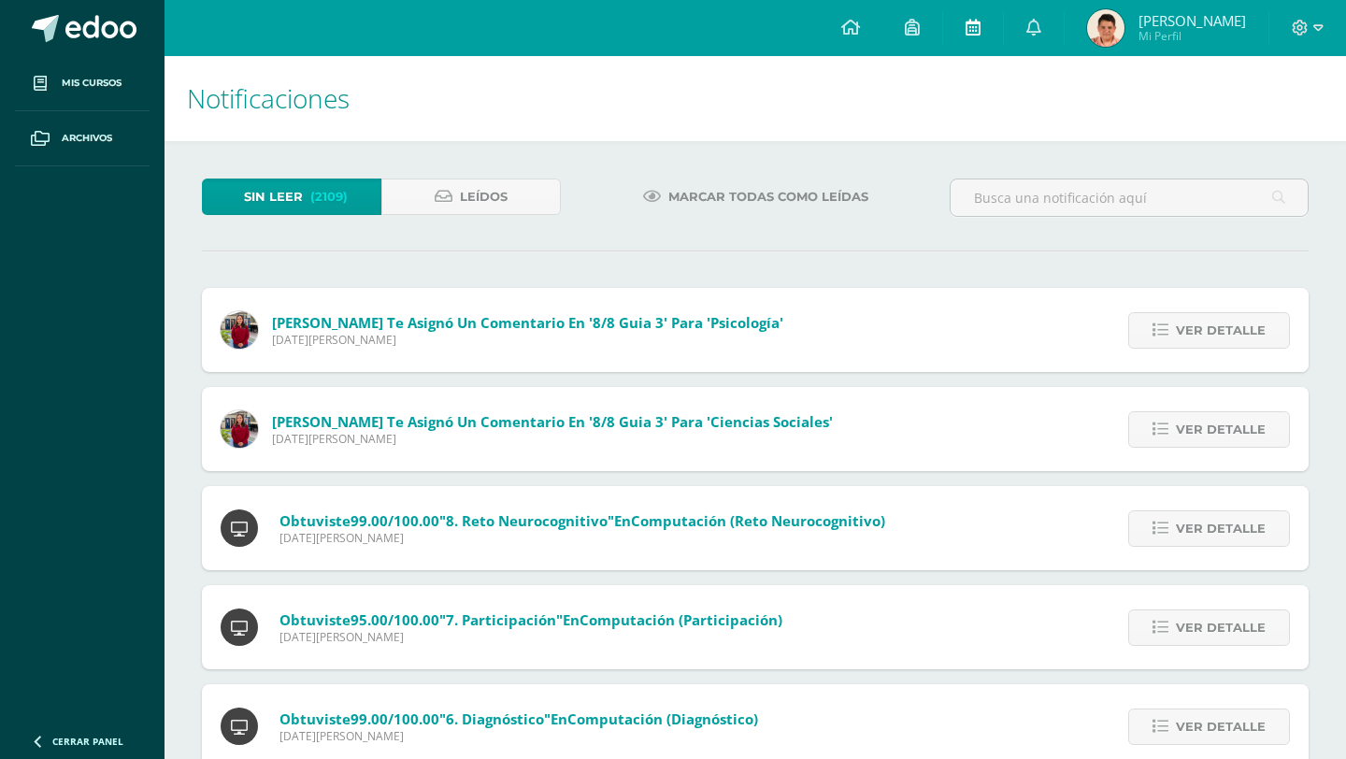
click at [987, 37] on link at bounding box center [973, 28] width 60 height 56
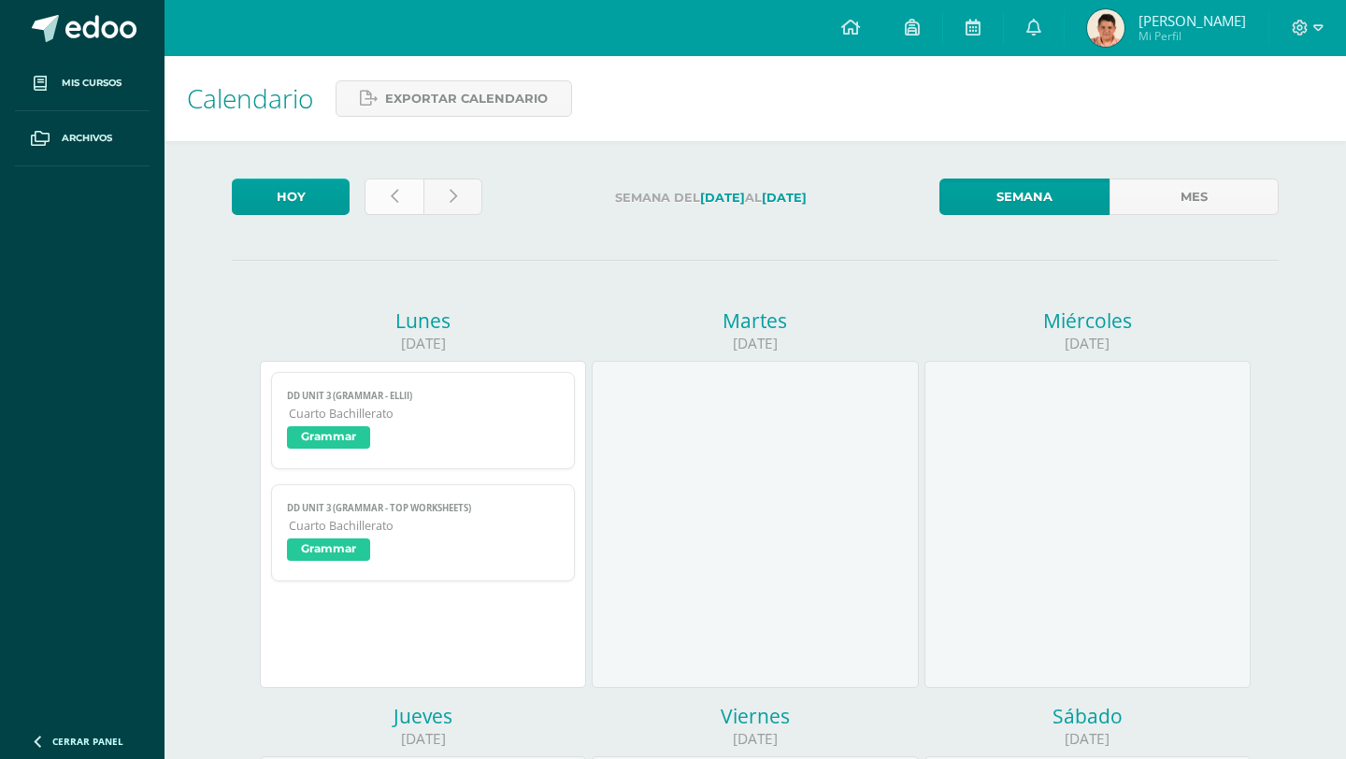
click at [389, 190] on link at bounding box center [393, 196] width 59 height 36
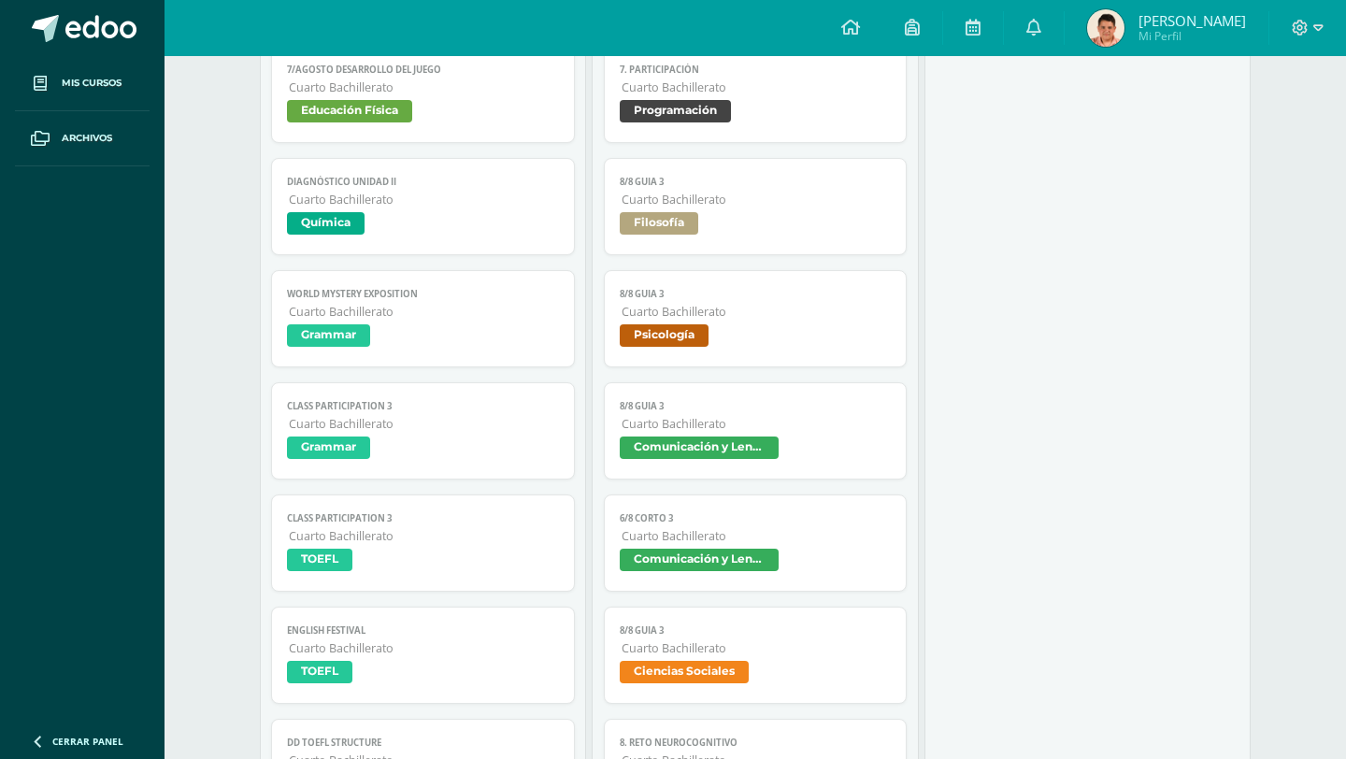
scroll to position [1867, 0]
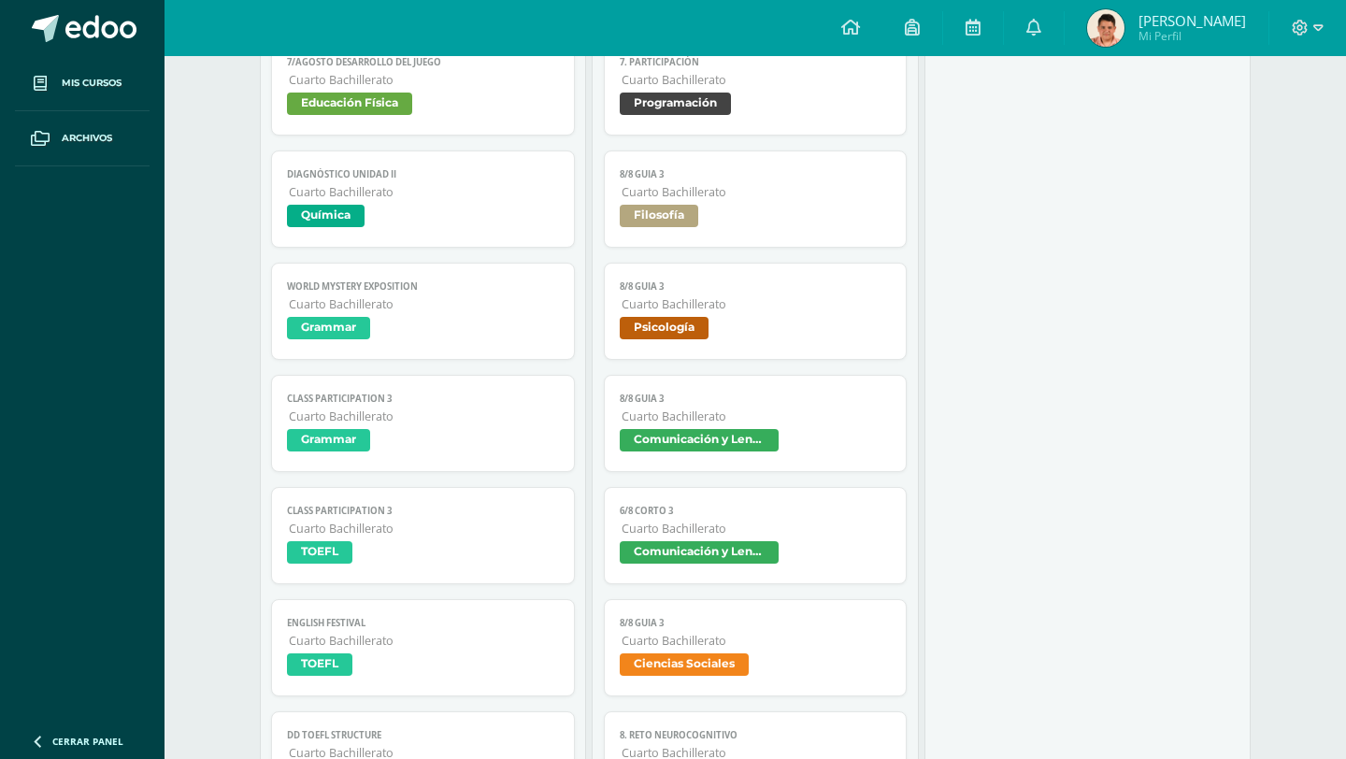
click at [714, 295] on link "8/8 Guia 3 Cuarto Bachillerato Psicología" at bounding box center [756, 311] width 304 height 97
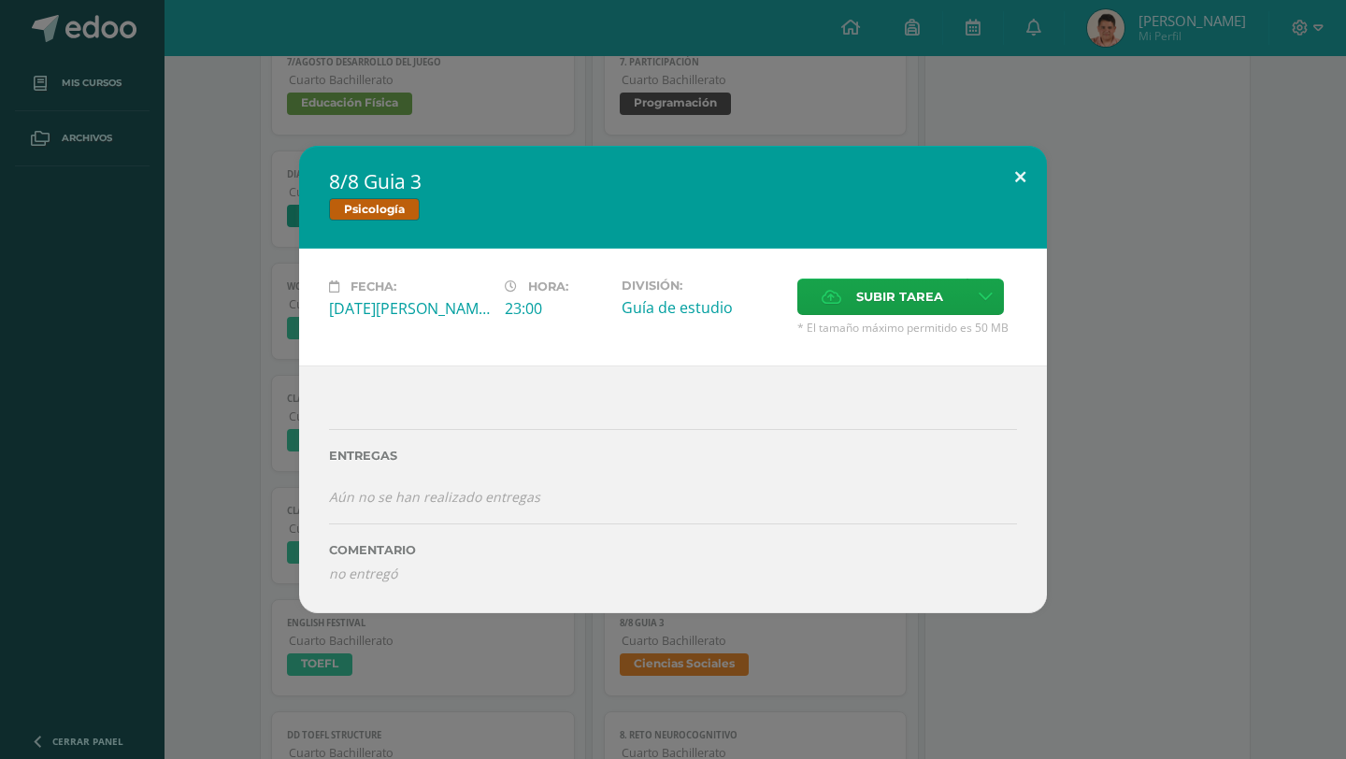
click at [1029, 163] on button at bounding box center [1019, 178] width 53 height 64
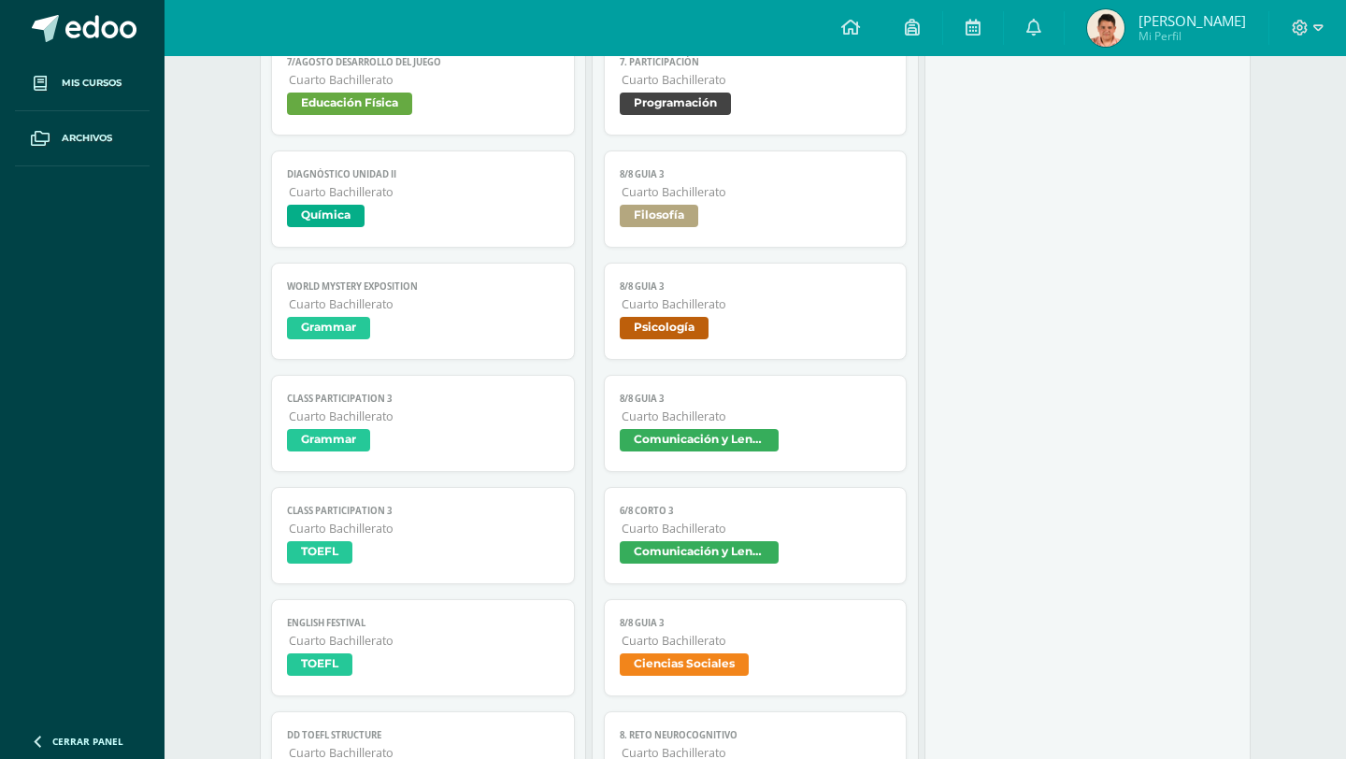
click at [780, 215] on span "Filosofía" at bounding box center [756, 218] width 272 height 27
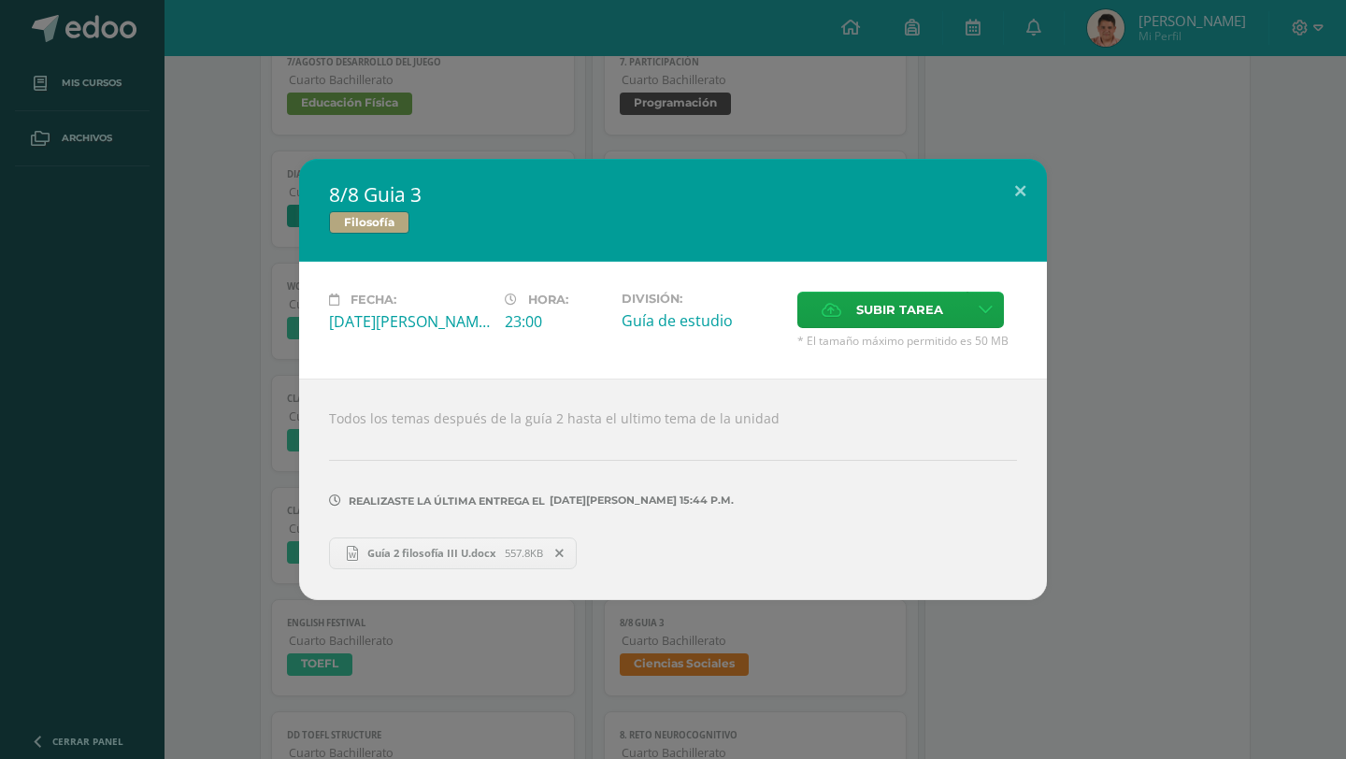
click at [1011, 236] on div "8/8 Guia 3 Filosofía Fecha: Viernes 08 de Agosto Hora: 23:00 División: Guía de …" at bounding box center [673, 379] width 1346 height 759
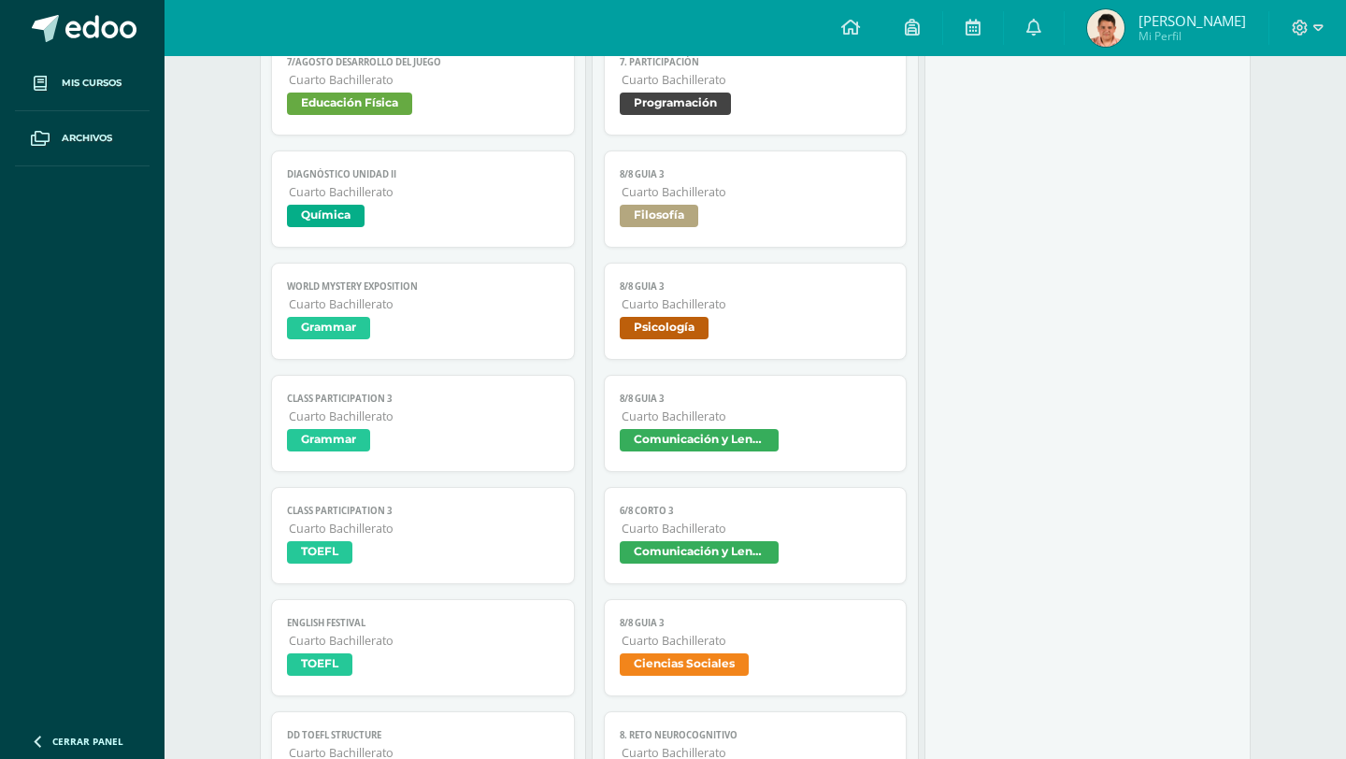
scroll to position [1898, 0]
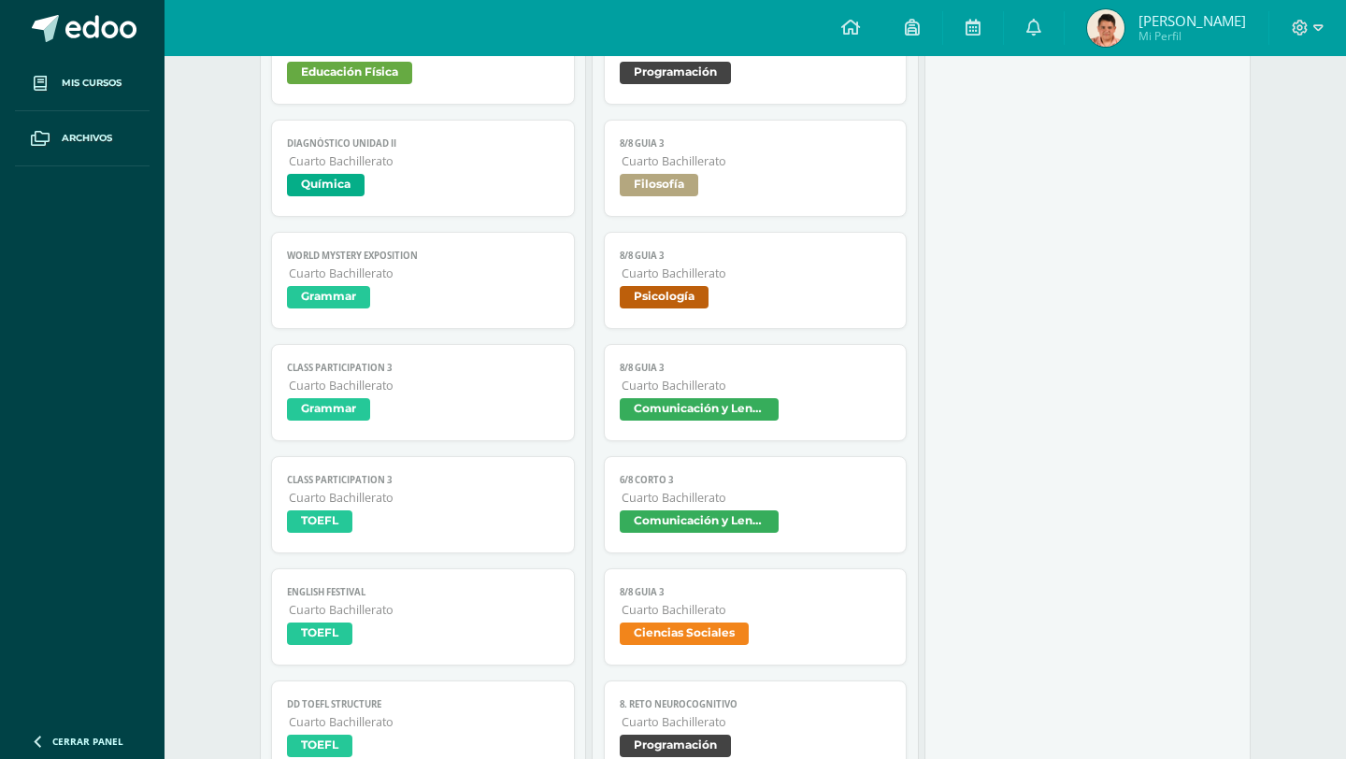
click at [761, 505] on span "Cuarto Bachillerato" at bounding box center [756, 498] width 270 height 16
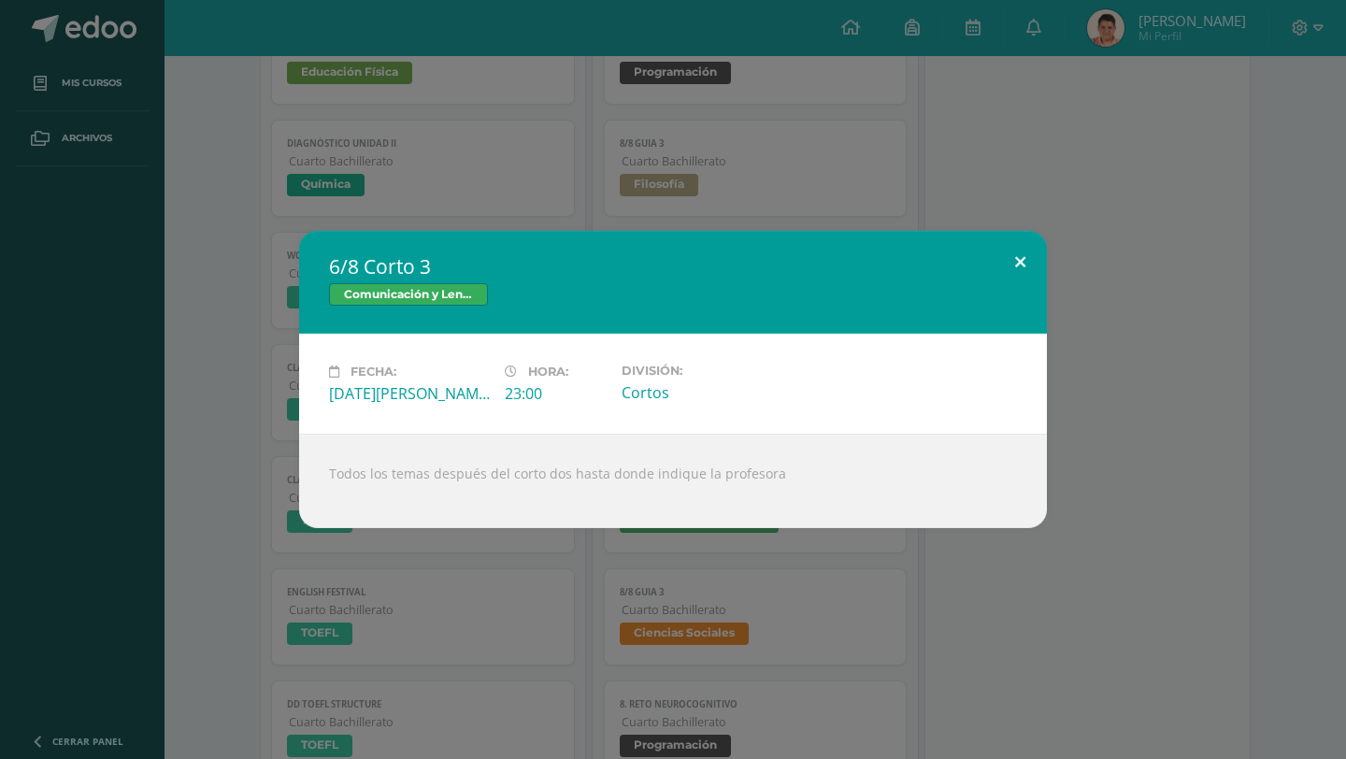
click at [1036, 251] on button at bounding box center [1019, 263] width 53 height 64
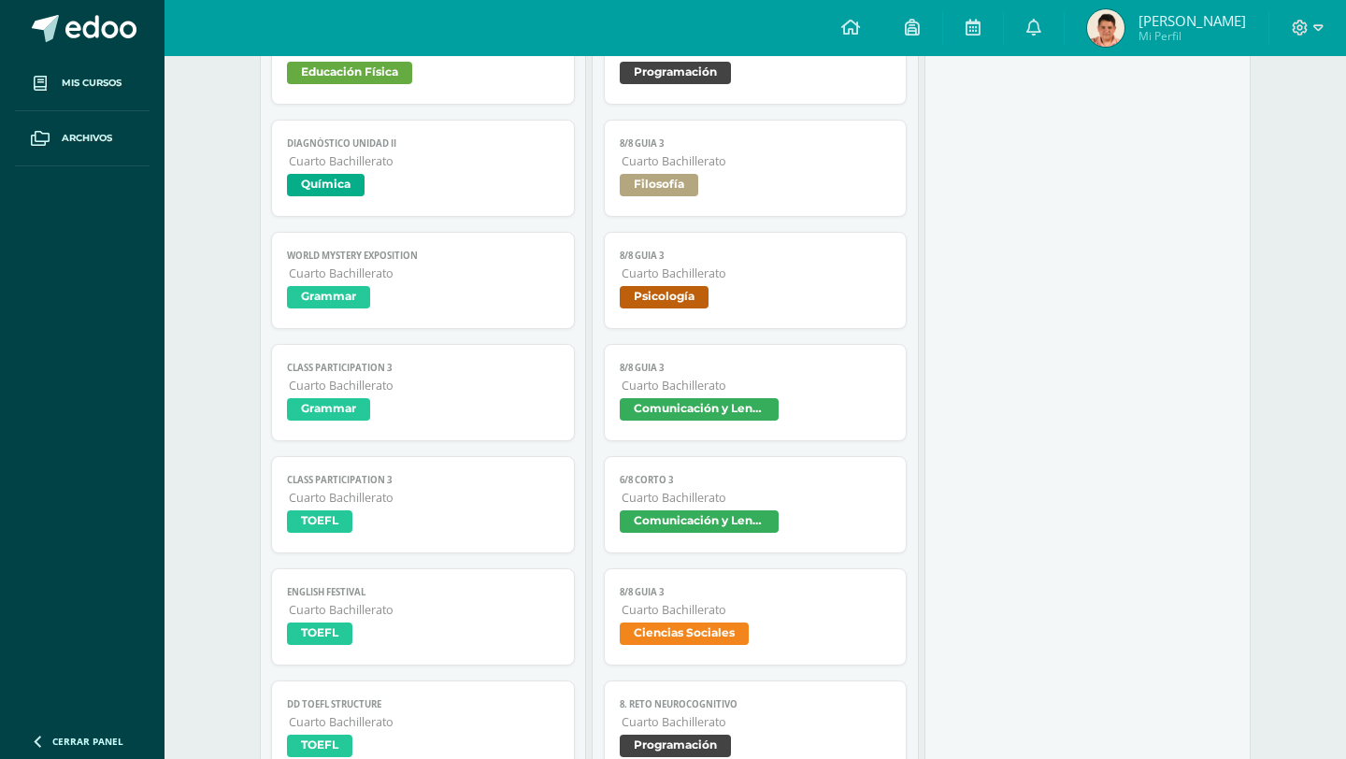
click at [715, 404] on span "Comunicación y Lenguaje" at bounding box center [699, 409] width 159 height 22
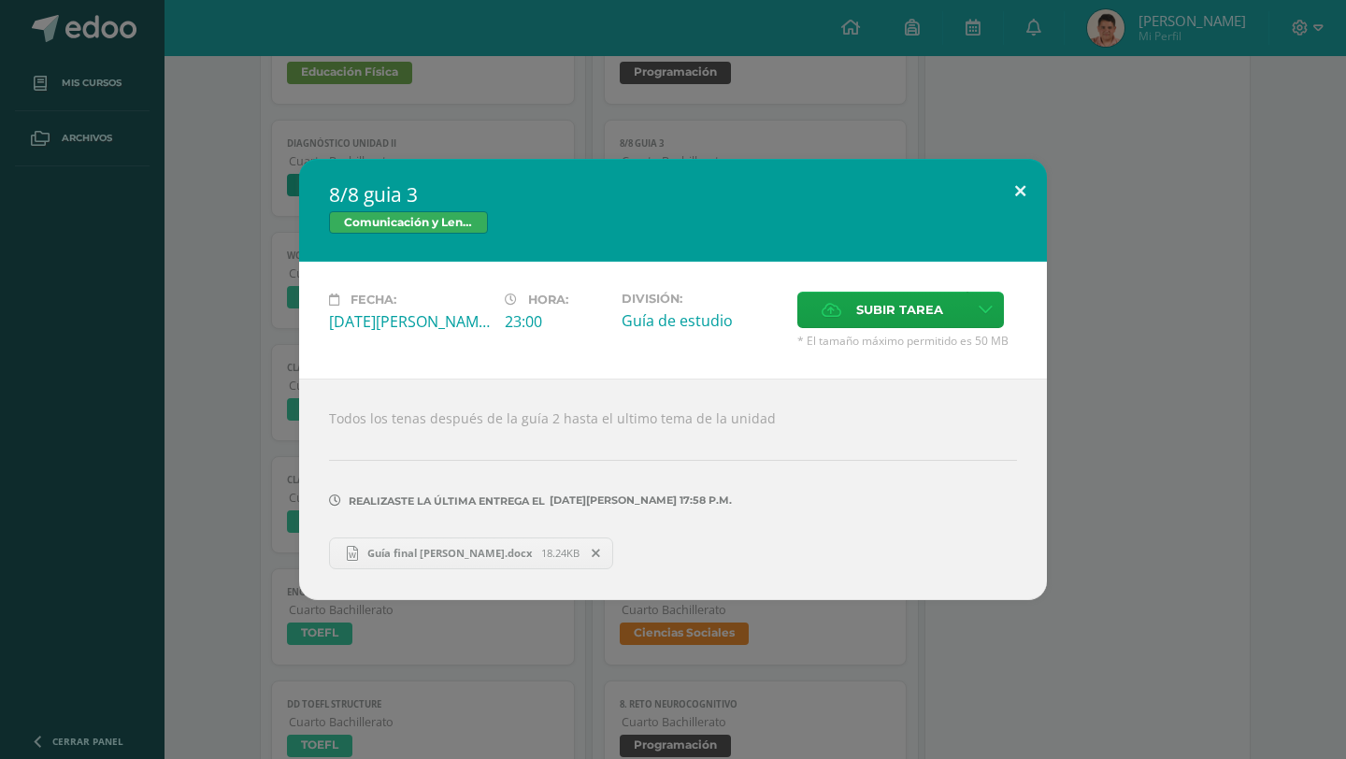
click at [1006, 195] on button at bounding box center [1019, 191] width 53 height 64
